Goal: Information Seeking & Learning: Compare options

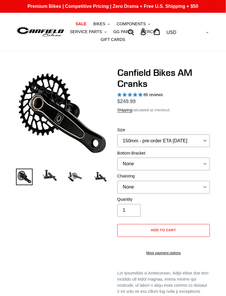
select select "highest-rating"
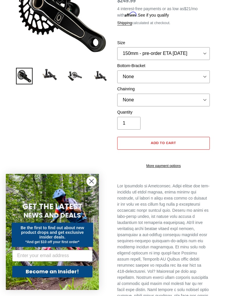
click at [92, 186] on circle "Close dialog" at bounding box center [92, 182] width 10 height 10
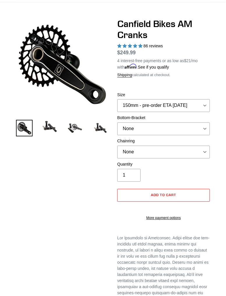
scroll to position [48, 0]
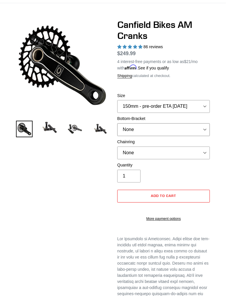
click at [176, 132] on select "None BSA Threaded 68/73mm Press Fit PF92" at bounding box center [163, 130] width 92 height 13
select select "BSA Threaded 68/73mm"
click at [117, 124] on select "None BSA Threaded 68/73mm Press Fit PF92" at bounding box center [163, 130] width 92 height 13
click at [176, 153] on select "None 30t Round (Boost 148) 30t Oval (Boost 148) 32t Round (Boost 148) 32t Oval …" at bounding box center [163, 153] width 92 height 13
click at [177, 153] on select "None 30t Round (Boost 148) 30t Oval (Boost 148) 32t Round (Boost 148) 32t Oval …" at bounding box center [163, 153] width 92 height 13
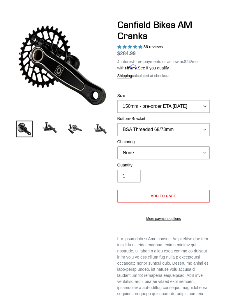
click at [176, 153] on select "None 30t Round (Boost 148) 30t Oval (Boost 148) 32t Round (Boost 148) 32t Oval …" at bounding box center [163, 153] width 92 height 13
click at [176, 156] on select "None 30t Round (Boost 148) 30t Oval (Boost 148) 32t Round (Boost 148) 32t Oval …" at bounding box center [163, 153] width 92 height 13
click at [180, 167] on label "Quantity" at bounding box center [163, 166] width 92 height 6
click at [140, 170] on input "1" at bounding box center [128, 176] width 23 height 13
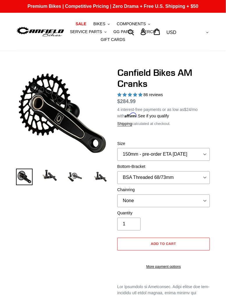
click at [182, 115] on p "4 interest-free payments or as low as $24 /mo with Affirm . See if you qualify" at bounding box center [163, 113] width 92 height 14
click at [141, 22] on span "COMPONENTS" at bounding box center [131, 24] width 29 height 5
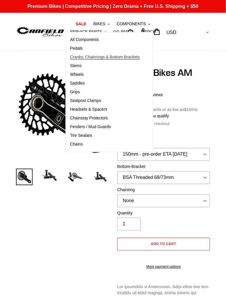
click at [129, 57] on span "Cranks, Chainrings & Bottom-Brackets" at bounding box center [105, 57] width 70 height 5
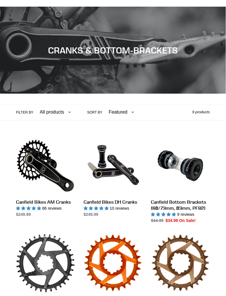
scroll to position [44, 0]
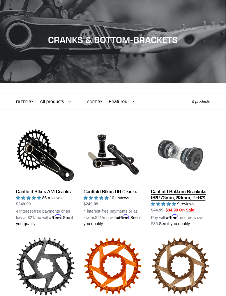
click at [181, 159] on link "Canfield Bottom Brackets (68/73mm, 83mm, PF92)" at bounding box center [180, 176] width 59 height 101
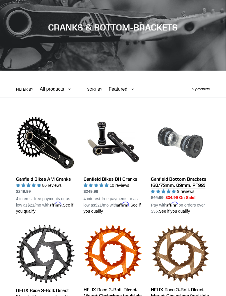
scroll to position [83, 0]
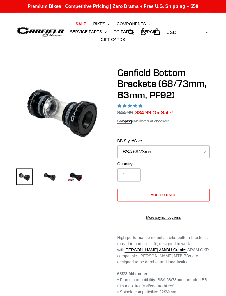
select select "highest-rating"
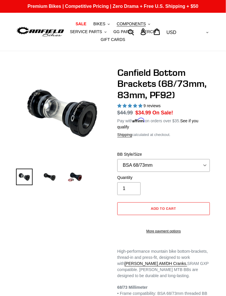
click at [207, 271] on p "High-performance mountain bike bottom-brackets, thread-in and press-fit, design…" at bounding box center [163, 264] width 92 height 31
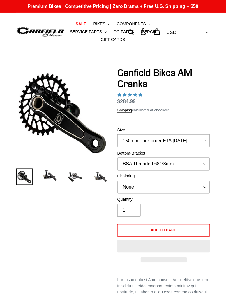
select select "highest-rating"
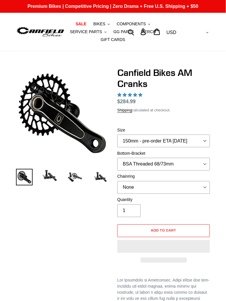
select select "highest-rating"
